Goal: Information Seeking & Learning: Learn about a topic

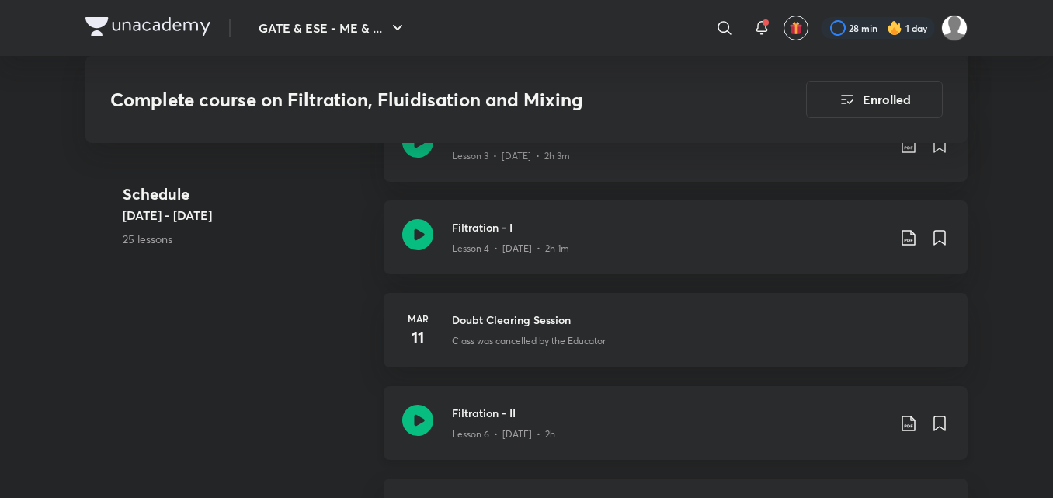
click at [678, 402] on div "Filtration - II Lesson 6 • [DATE] • 2h" at bounding box center [676, 423] width 584 height 74
